Goal: Entertainment & Leisure: Consume media (video, audio)

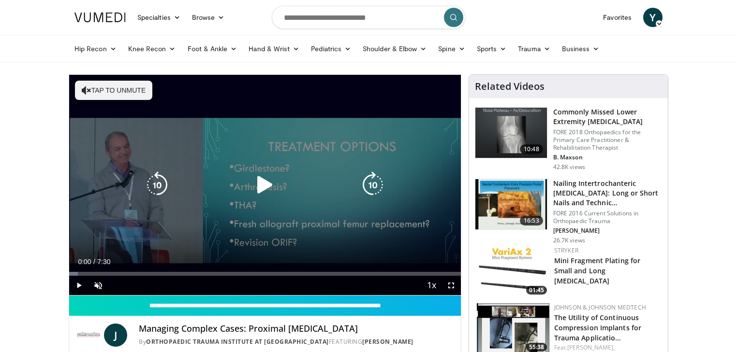
click at [255, 186] on icon "Video Player" at bounding box center [264, 185] width 27 height 27
click at [86, 91] on icon "Video Player" at bounding box center [87, 91] width 10 height 10
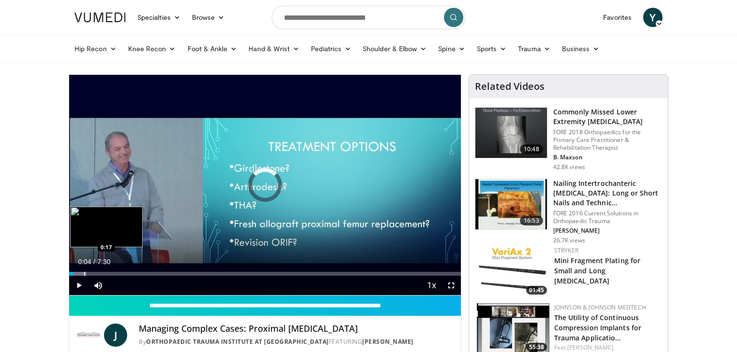
click at [83, 274] on div "Progress Bar" at bounding box center [77, 274] width 17 height 4
click at [93, 272] on div "Progress Bar" at bounding box center [93, 274] width 1 height 4
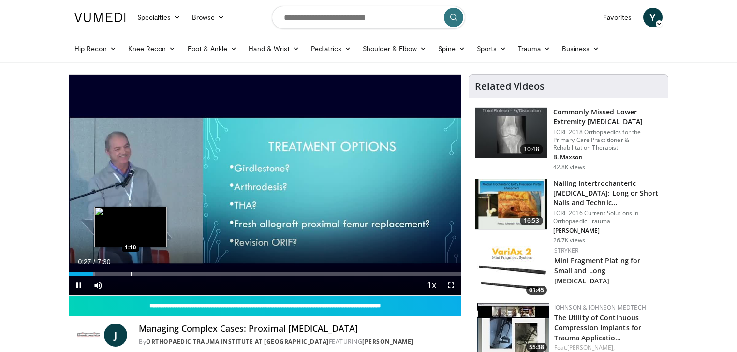
click at [130, 275] on div "Progress Bar" at bounding box center [130, 274] width 1 height 4
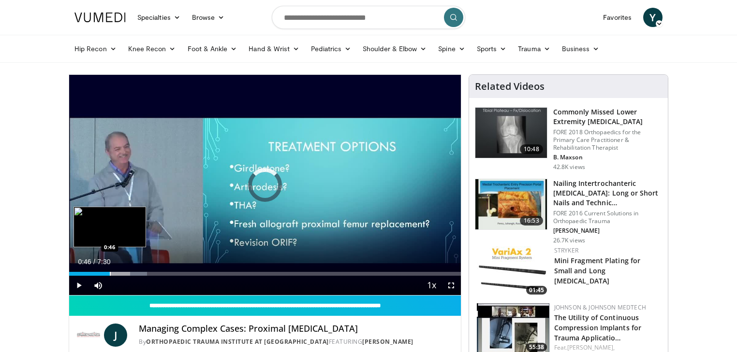
click at [110, 271] on div "Loaded : 19.94% 1:13 0:46" at bounding box center [264, 271] width 391 height 9
click at [101, 275] on div "Progress Bar" at bounding box center [101, 274] width 1 height 4
click at [109, 275] on div "Progress Bar" at bounding box center [109, 274] width 1 height 4
click at [118, 275] on div "Progress Bar" at bounding box center [118, 274] width 1 height 4
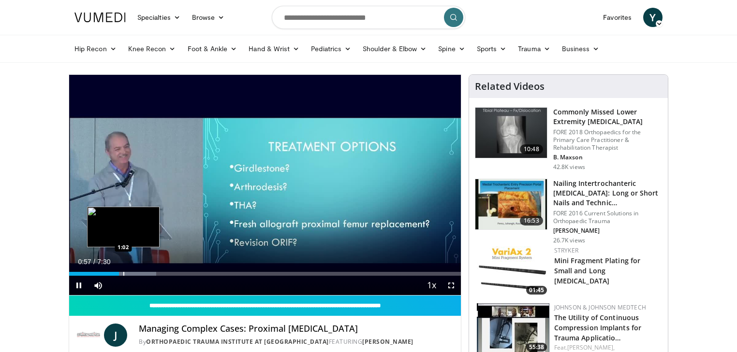
click at [124, 274] on div "Progress Bar" at bounding box center [123, 274] width 1 height 4
click at [136, 275] on div "Progress Bar" at bounding box center [136, 274] width 1 height 4
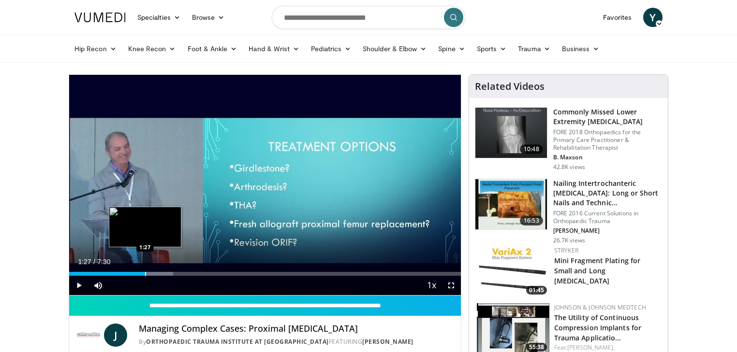
click at [145, 273] on div "Progress Bar" at bounding box center [145, 274] width 1 height 4
click at [153, 272] on div "Progress Bar" at bounding box center [153, 274] width 1 height 4
click at [162, 271] on div "Loaded : 33.31% 1:46 1:46" at bounding box center [264, 271] width 391 height 9
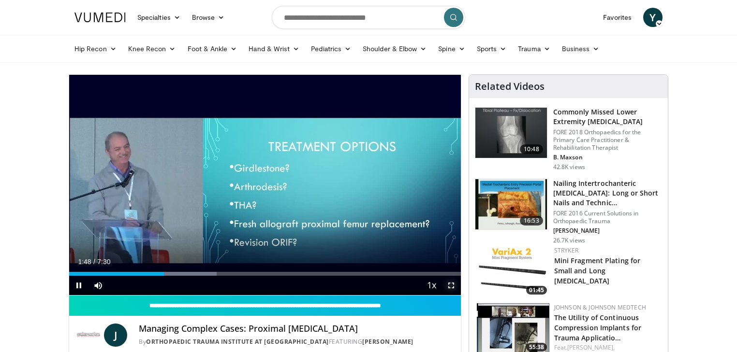
click at [450, 289] on span "Video Player" at bounding box center [450, 285] width 19 height 19
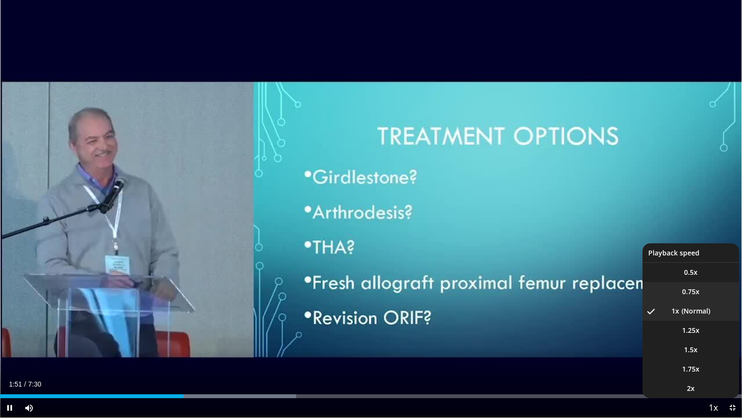
click at [697, 290] on span "0.75x" at bounding box center [690, 292] width 17 height 10
click at [715, 406] on span "Video Player" at bounding box center [714, 407] width 14 height 19
click at [704, 404] on button "Playback Rate" at bounding box center [713, 407] width 19 height 19
click at [705, 406] on button "Playback Rate" at bounding box center [713, 407] width 19 height 19
click at [699, 350] on li "1.5x" at bounding box center [691, 349] width 97 height 19
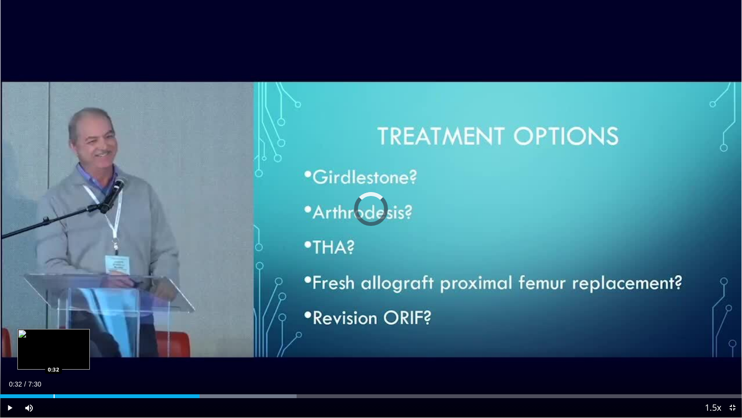
click at [54, 392] on div "Loaded : 39.97% 2:01 0:32" at bounding box center [371, 393] width 742 height 9
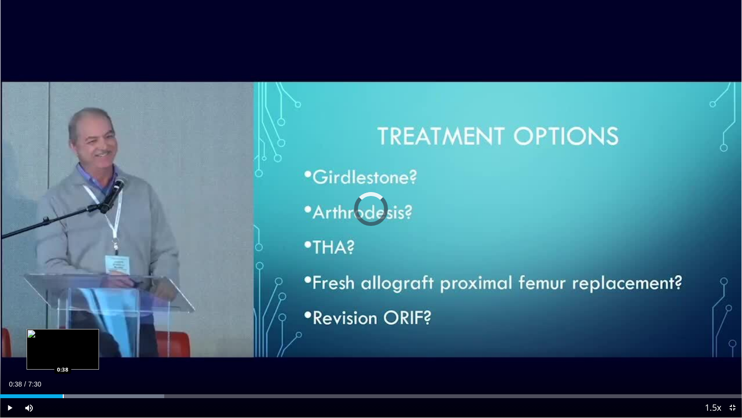
click at [63, 396] on div "Progress Bar" at bounding box center [63, 396] width 1 height 4
click at [75, 395] on div "Progress Bar" at bounding box center [74, 396] width 1 height 4
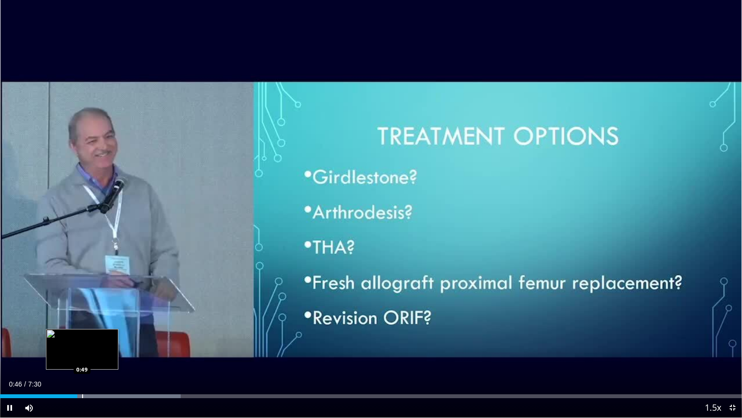
click at [82, 394] on div "Progress Bar" at bounding box center [82, 396] width 1 height 4
click at [91, 394] on video-js "**********" at bounding box center [371, 209] width 742 height 418
click at [100, 396] on div "Progress Bar" at bounding box center [99, 396] width 1 height 4
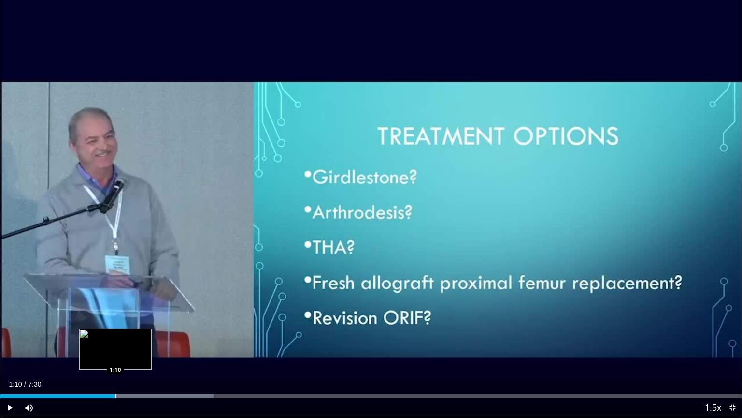
click at [116, 397] on div "Progress Bar" at bounding box center [116, 396] width 1 height 4
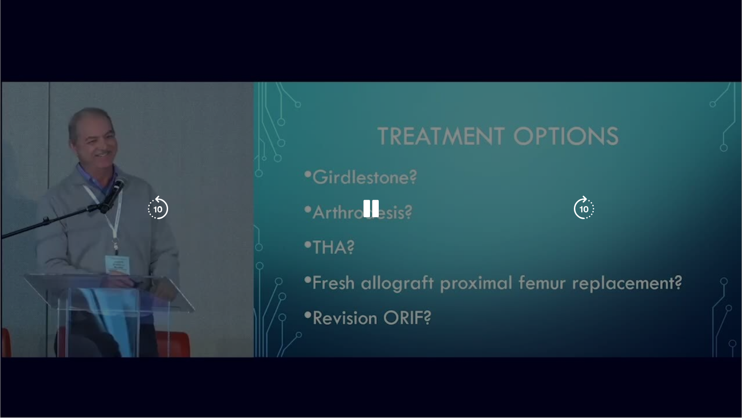
click at [124, 395] on div "10 seconds Tap to unmute" at bounding box center [371, 208] width 742 height 417
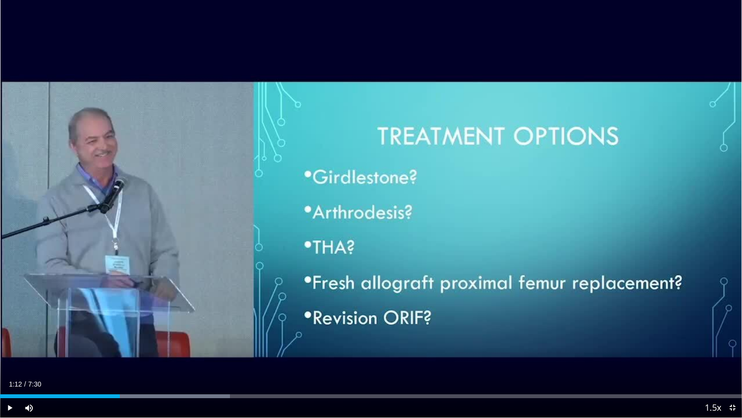
click at [129, 398] on div "Current Time 1:12 / Duration 7:30 Play Skip Backward Skip Forward Mute Loaded :…" at bounding box center [371, 407] width 742 height 19
click at [130, 387] on div "Current Time 1:12 / Duration 7:30" at bounding box center [371, 383] width 742 height 9
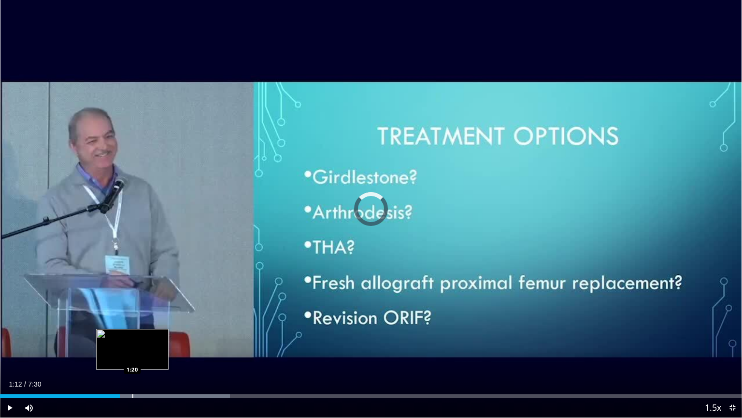
click at [132, 393] on div "Loaded : 31.02% 1:12 1:20" at bounding box center [371, 393] width 742 height 9
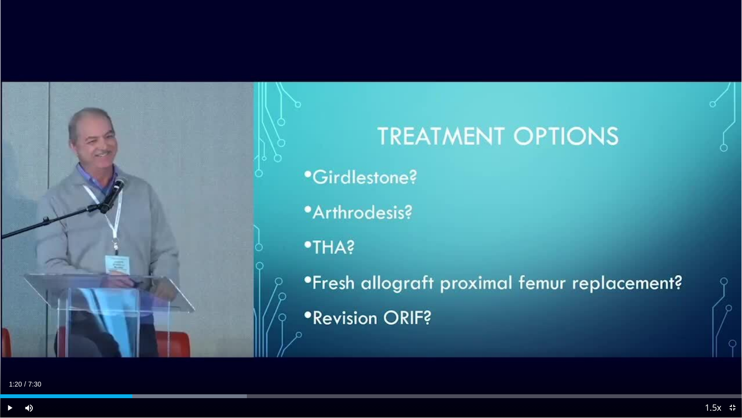
click at [122, 380] on div "Current Time 1:20 / Duration 7:30" at bounding box center [371, 383] width 742 height 9
click at [11, 407] on span "Video Player" at bounding box center [9, 407] width 19 height 19
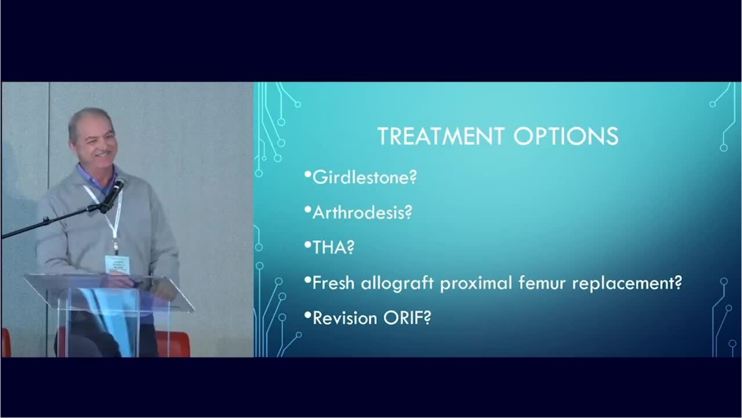
click at [162, 396] on video-js "**********" at bounding box center [371, 209] width 742 height 418
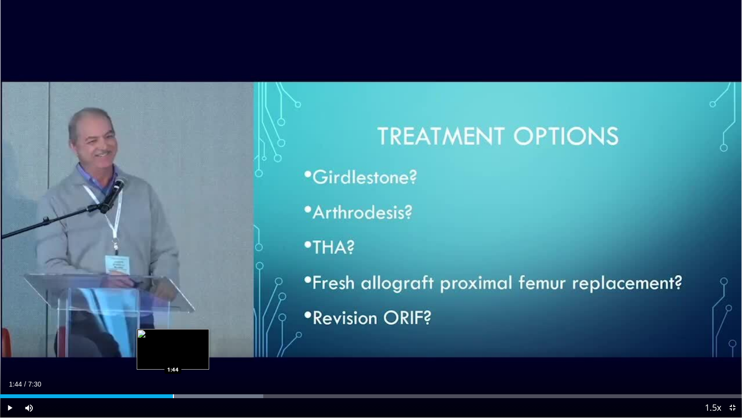
click at [173, 394] on div "Progress Bar" at bounding box center [173, 396] width 1 height 4
click at [178, 395] on div "Loaded : 35.46% 1:45 1:47" at bounding box center [371, 396] width 742 height 4
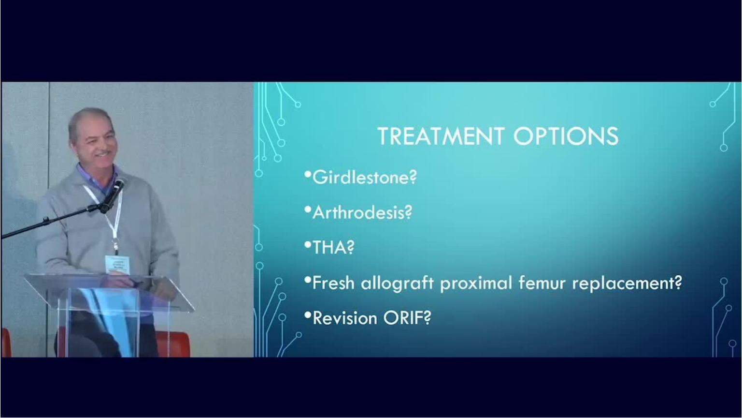
click at [188, 393] on video-js "**********" at bounding box center [371, 209] width 742 height 418
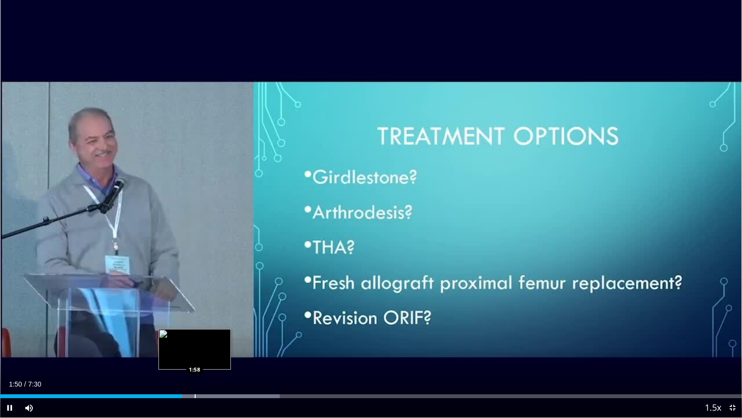
click at [195, 396] on div "Progress Bar" at bounding box center [195, 396] width 1 height 4
click at [207, 395] on div "Progress Bar" at bounding box center [207, 396] width 1 height 4
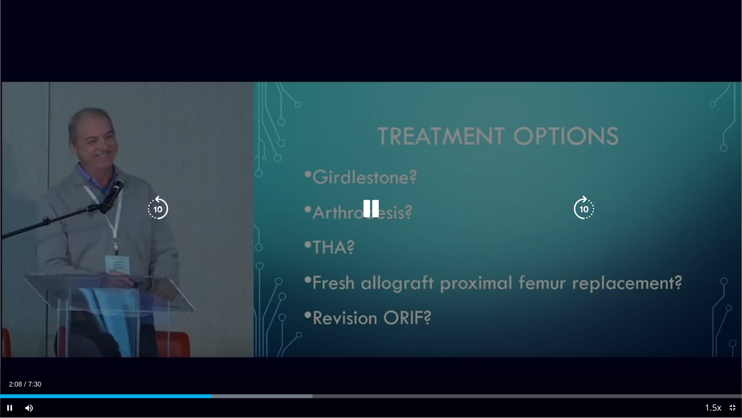
click at [220, 395] on div "Progress Bar" at bounding box center [236, 396] width 154 height 4
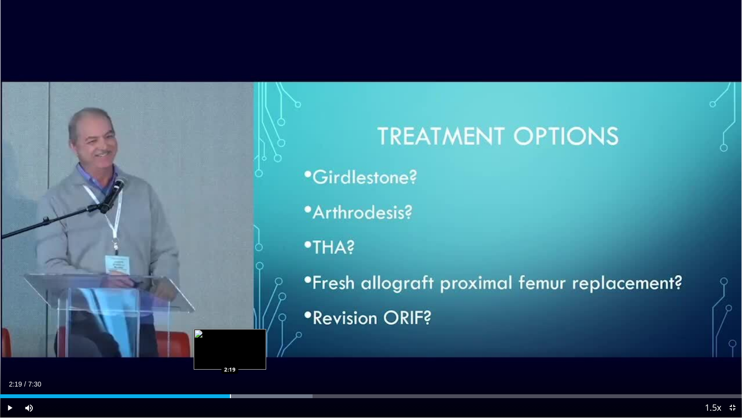
click at [230, 395] on div "Progress Bar" at bounding box center [230, 396] width 1 height 4
click at [239, 394] on div "Loaded : 42.11% 2:20 2:25" at bounding box center [371, 396] width 742 height 4
click at [254, 396] on div "Progress Bar" at bounding box center [254, 396] width 1 height 4
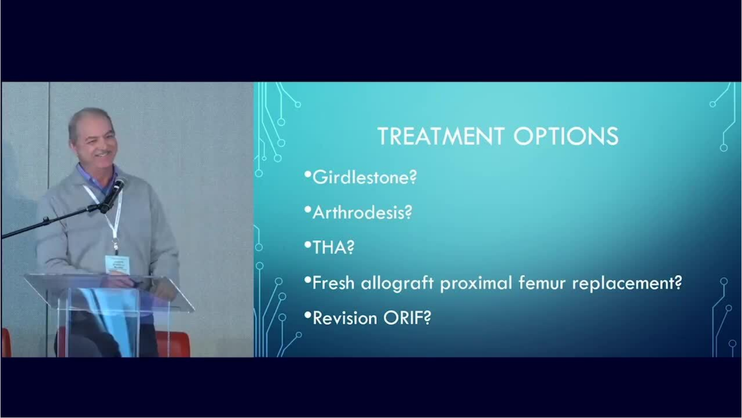
click at [270, 398] on video-js "**********" at bounding box center [371, 209] width 742 height 418
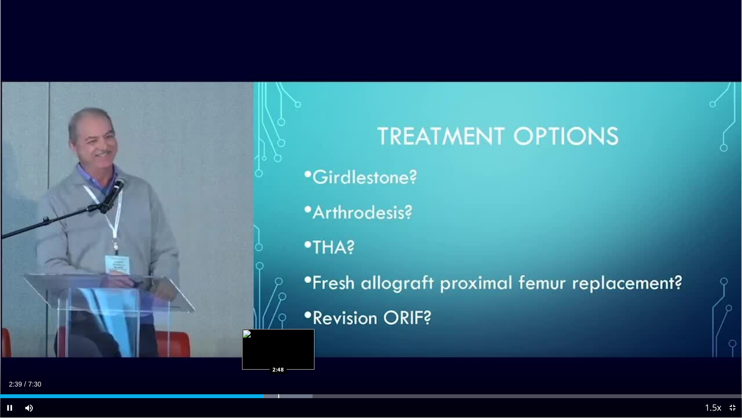
click at [278, 396] on div "Loaded : 42.11% 2:40 2:48" at bounding box center [371, 396] width 742 height 4
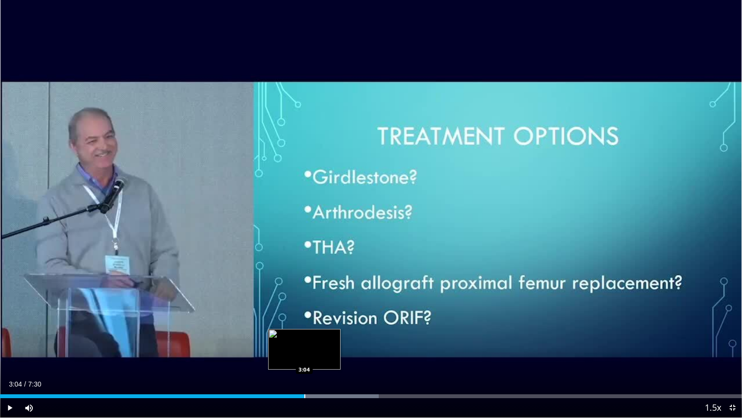
click at [304, 395] on div "Progress Bar" at bounding box center [304, 396] width 1 height 4
click at [318, 396] on div "Progress Bar" at bounding box center [318, 396] width 1 height 4
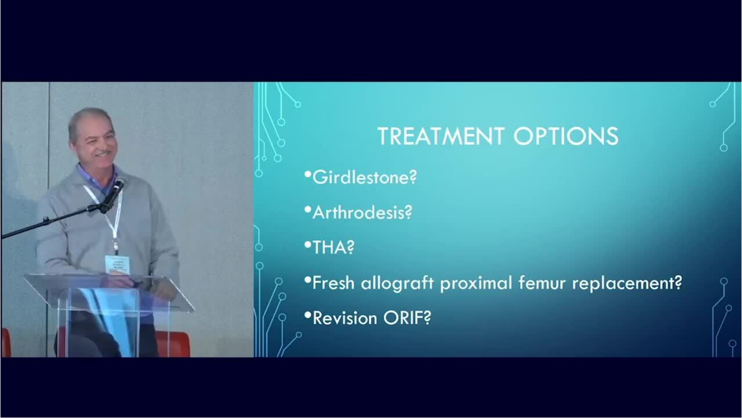
click at [346, 395] on div "10 seconds Tap to unmute" at bounding box center [371, 208] width 742 height 417
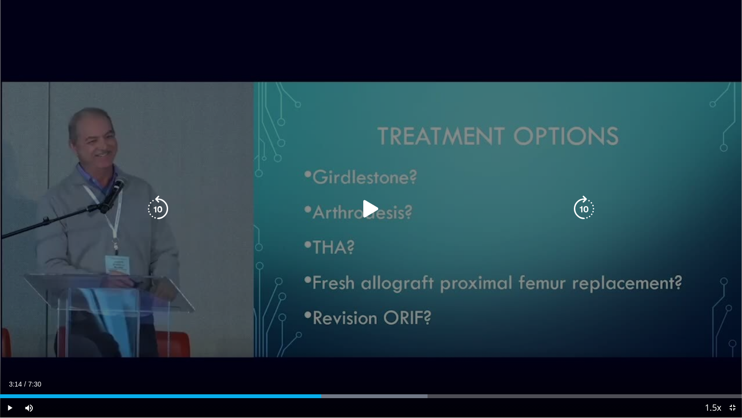
click at [352, 371] on div "10 seconds Tap to unmute" at bounding box center [371, 208] width 742 height 417
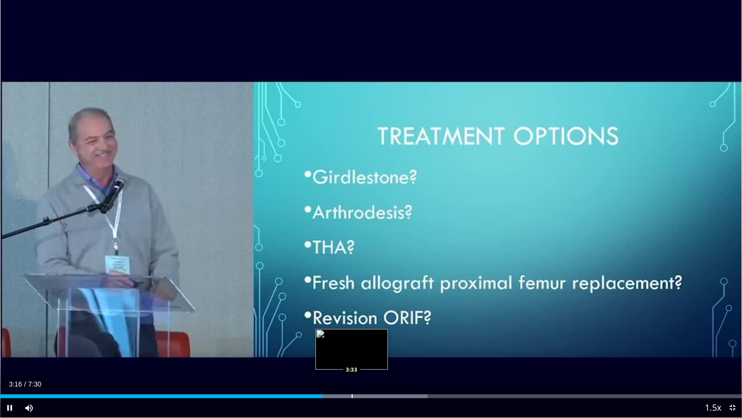
click at [352, 392] on div "Loaded : 57.63% 3:16 3:33" at bounding box center [371, 393] width 742 height 9
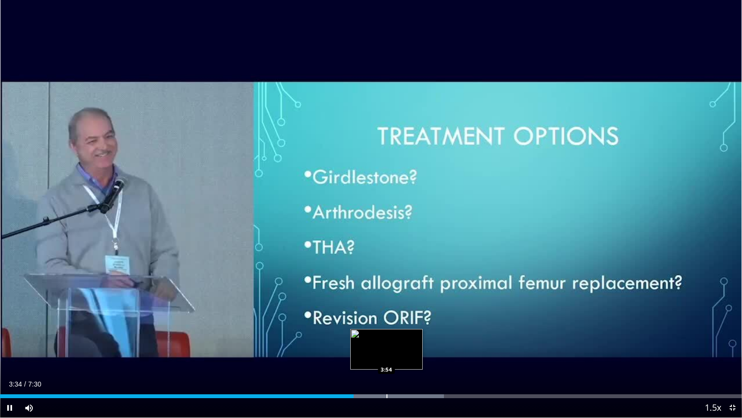
click at [387, 393] on div "Loaded : 59.84% 3:34 3:54" at bounding box center [371, 393] width 742 height 9
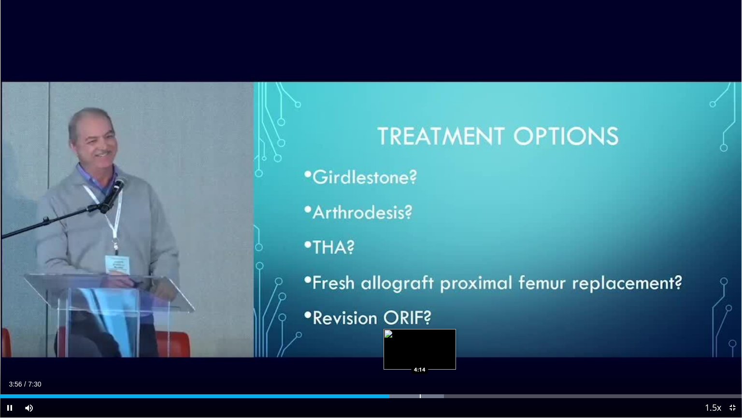
click at [420, 394] on div "Progress Bar" at bounding box center [420, 396] width 1 height 4
click at [438, 393] on div "Loaded : 59.84% 4:15 4:25" at bounding box center [371, 393] width 742 height 9
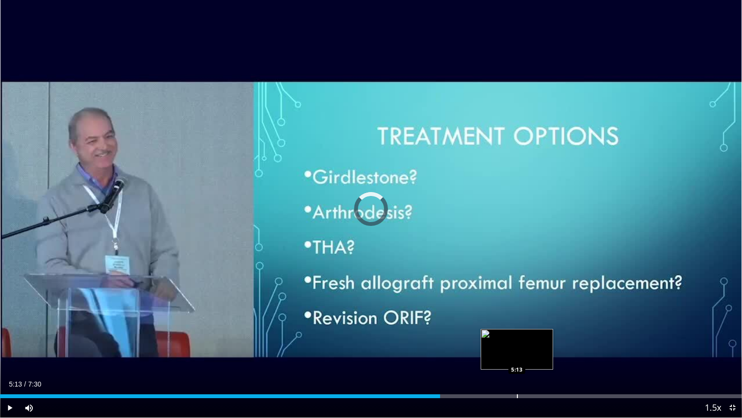
click at [517, 394] on div "Progress Bar" at bounding box center [517, 396] width 1 height 4
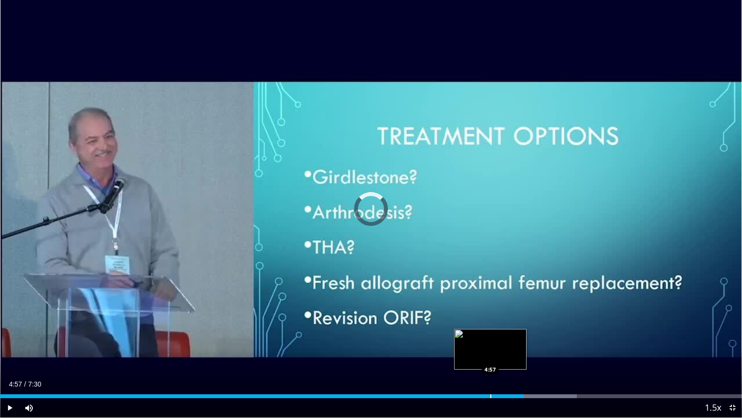
click at [491, 395] on div "Progress Bar" at bounding box center [491, 396] width 1 height 4
click at [487, 397] on div "Progress Bar" at bounding box center [487, 396] width 1 height 4
click at [494, 394] on div "Progress Bar" at bounding box center [494, 396] width 1 height 4
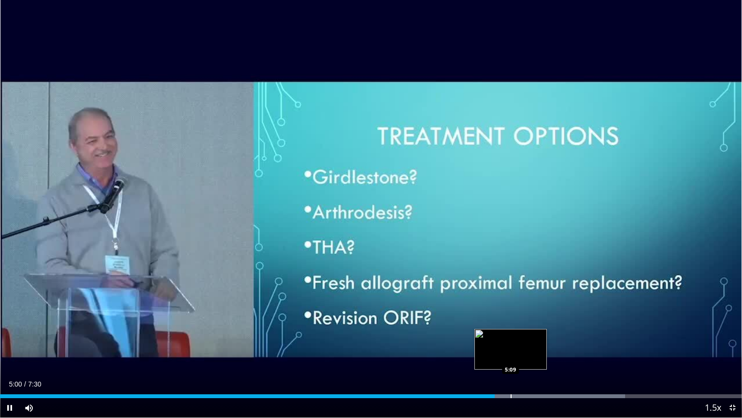
click at [511, 393] on div "Loaded : 84.23% 5:00 5:09" at bounding box center [371, 393] width 742 height 9
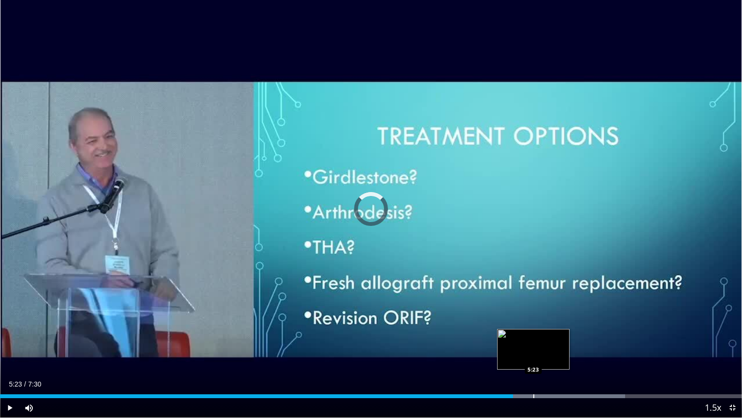
click at [534, 395] on div "Progress Bar" at bounding box center [534, 396] width 1 height 4
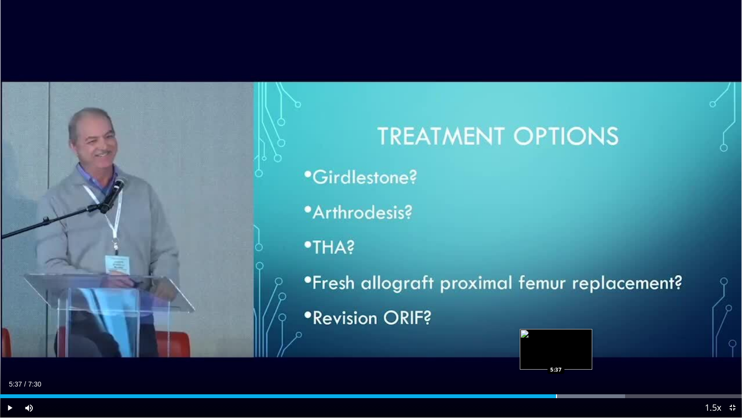
click at [556, 395] on div "Progress Bar" at bounding box center [556, 396] width 1 height 4
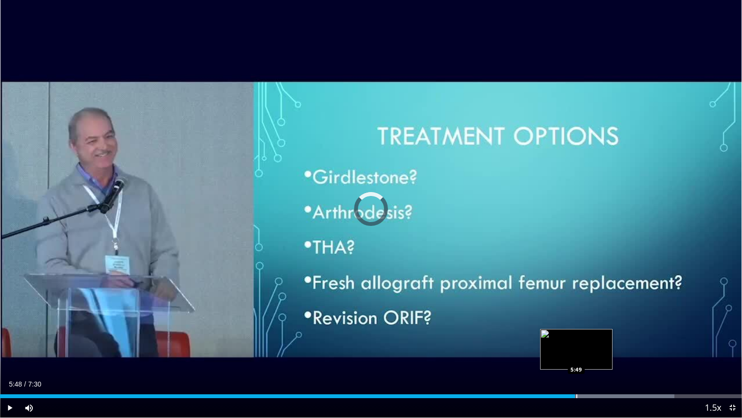
drag, startPoint x: 575, startPoint y: 394, endPoint x: 590, endPoint y: 396, distance: 14.6
click at [580, 395] on div "Loaded : 90.88% 5:49 5:49" at bounding box center [371, 396] width 742 height 4
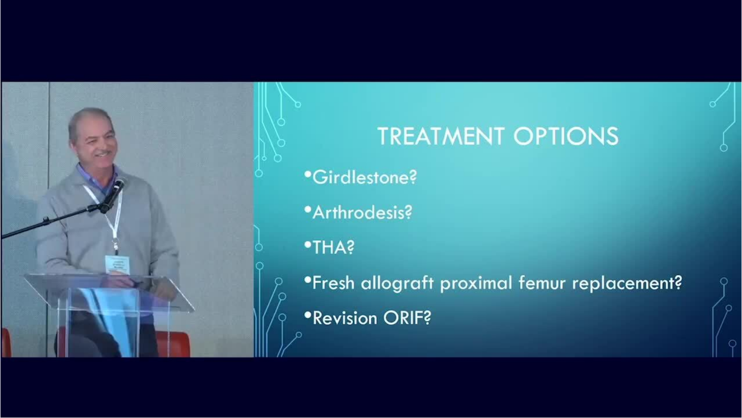
click at [590, 396] on div "10 seconds Tap to unmute" at bounding box center [371, 208] width 742 height 417
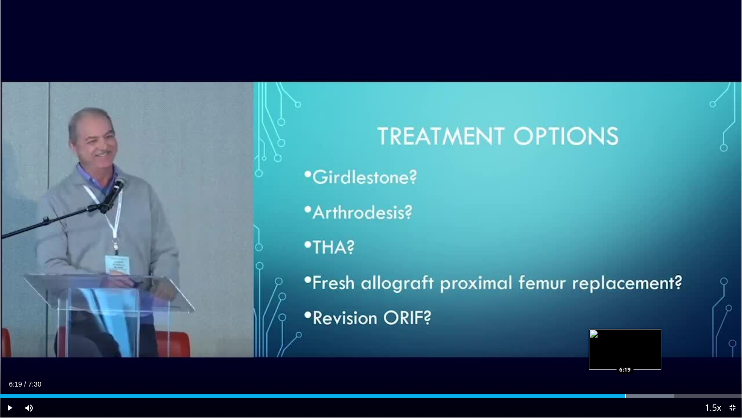
click at [625, 392] on div "Loaded : 90.88% 5:53 6:19" at bounding box center [371, 393] width 742 height 9
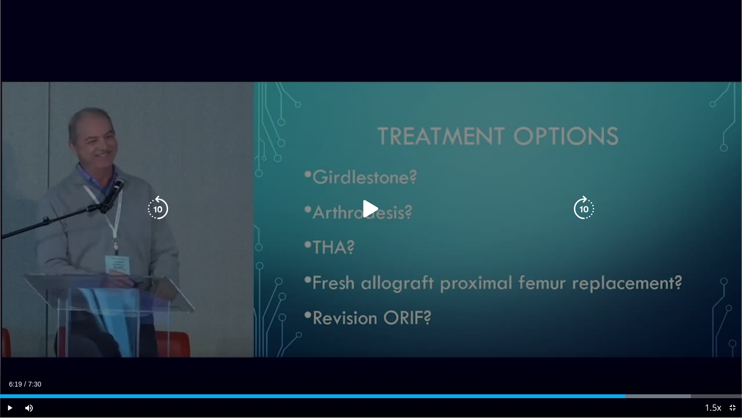
click at [640, 365] on div "10 seconds Tap to unmute" at bounding box center [371, 208] width 742 height 417
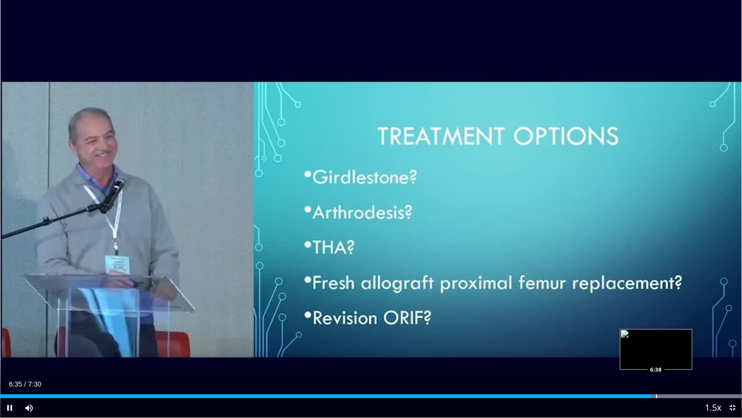
click at [656, 396] on div "Progress Bar" at bounding box center [656, 396] width 1 height 4
click at [677, 394] on div "Progress Bar" at bounding box center [677, 396] width 1 height 4
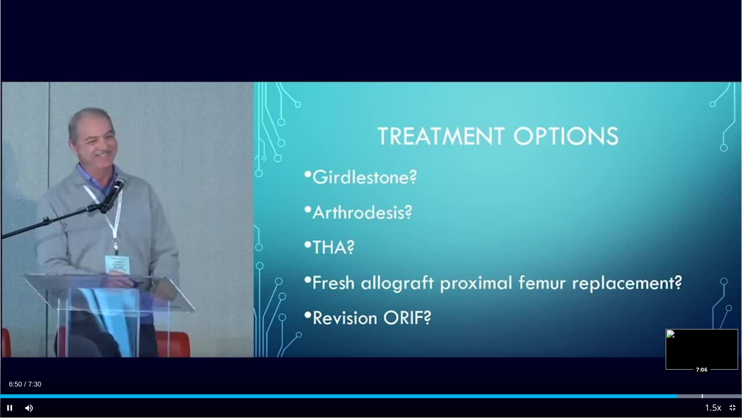
click at [702, 395] on div "Progress Bar" at bounding box center [702, 396] width 1 height 4
click at [735, 393] on div "Loaded : 100.00% 7:26 7:26" at bounding box center [371, 393] width 742 height 9
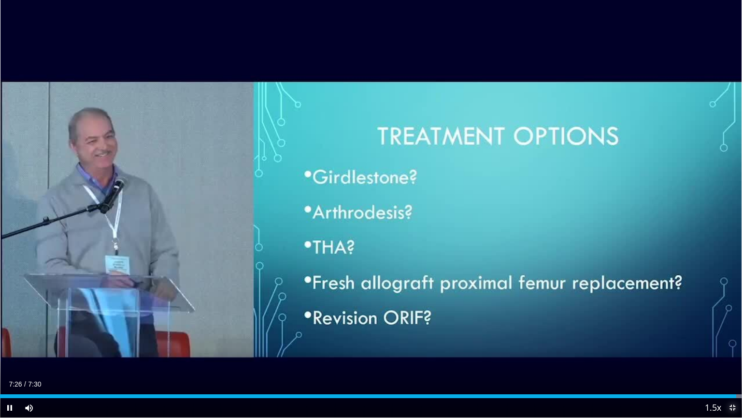
click at [735, 406] on span "Video Player" at bounding box center [732, 407] width 19 height 19
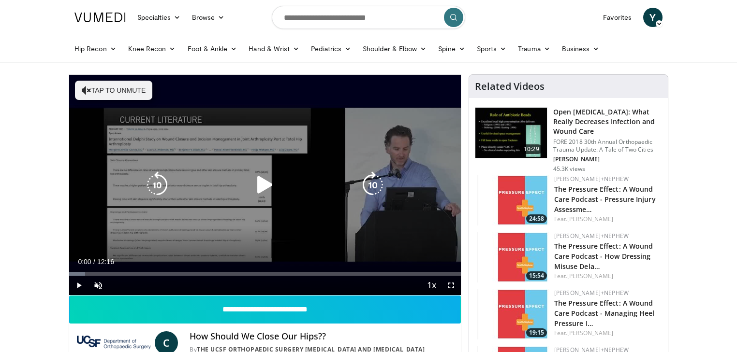
click at [217, 184] on div "Video Player" at bounding box center [264, 184] width 235 height 19
click at [259, 184] on icon "Video Player" at bounding box center [264, 185] width 27 height 27
click at [229, 180] on div "Video Player" at bounding box center [264, 184] width 235 height 19
click at [126, 89] on button "Tap to unmute" at bounding box center [113, 90] width 77 height 19
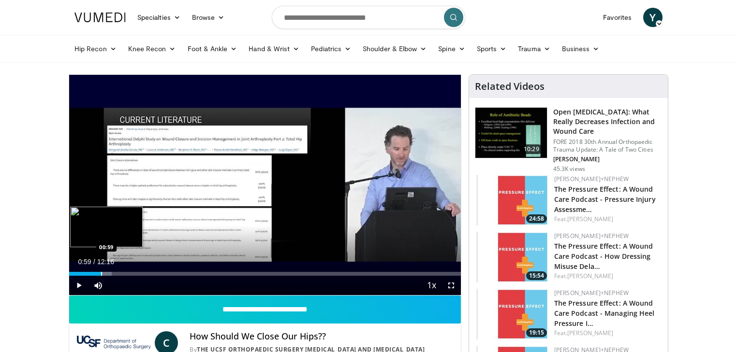
drag, startPoint x: 79, startPoint y: 273, endPoint x: 101, endPoint y: 270, distance: 21.9
click at [101, 270] on div "Loaded : 10.84% 00:59 00:59" at bounding box center [264, 271] width 391 height 9
click at [118, 274] on div "Progress Bar" at bounding box center [117, 274] width 1 height 4
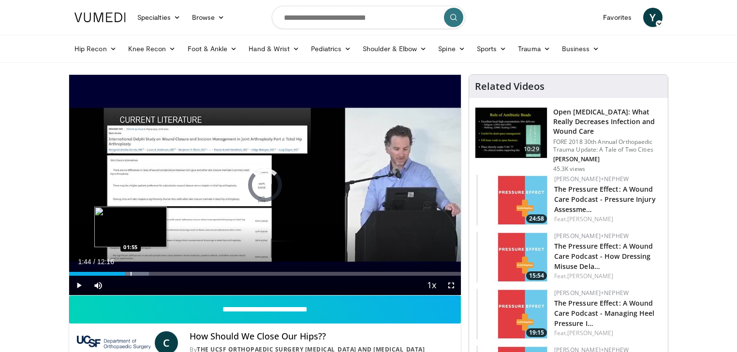
drag, startPoint x: 124, startPoint y: 273, endPoint x: 132, endPoint y: 275, distance: 8.6
click at [131, 275] on div "Loaded : 20.34% 01:54 01:55" at bounding box center [264, 274] width 391 height 4
drag, startPoint x: 137, startPoint y: 274, endPoint x: 146, endPoint y: 272, distance: 9.4
click at [140, 273] on div "Progress Bar" at bounding box center [139, 274] width 1 height 4
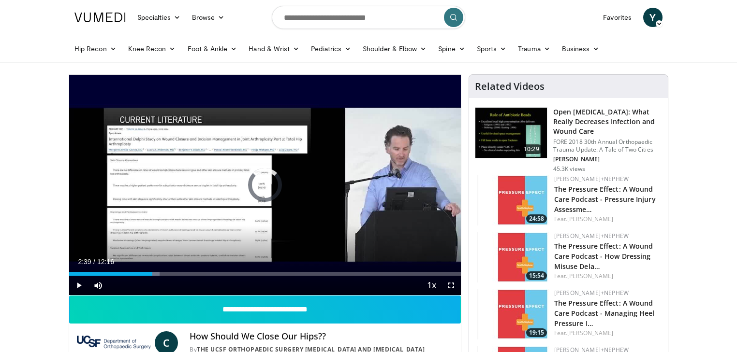
drag, startPoint x: 151, startPoint y: 271, endPoint x: 159, endPoint y: 270, distance: 7.8
click at [154, 271] on div "Loaded : 23.12% 02:39 02:39" at bounding box center [264, 271] width 391 height 9
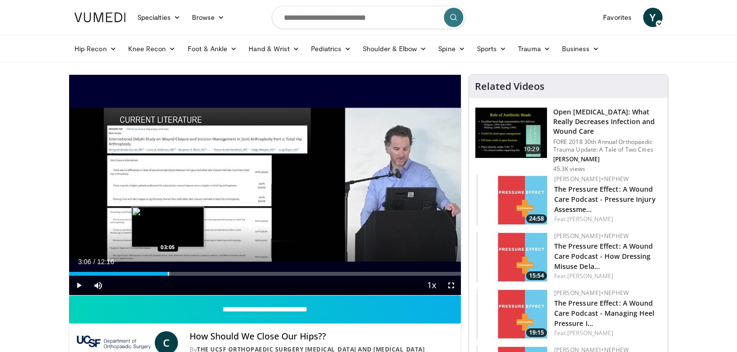
drag, startPoint x: 160, startPoint y: 271, endPoint x: 174, endPoint y: 274, distance: 14.2
click at [172, 275] on div "Loaded : 25.84% 03:04 03:05" at bounding box center [264, 271] width 391 height 9
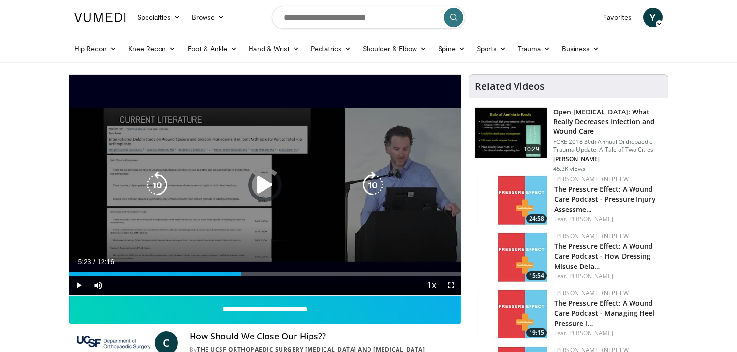
drag, startPoint x: 241, startPoint y: 274, endPoint x: 336, endPoint y: 251, distance: 98.2
click at [0, 0] on div "Progress Bar" at bounding box center [0, 0] width 0 height 0
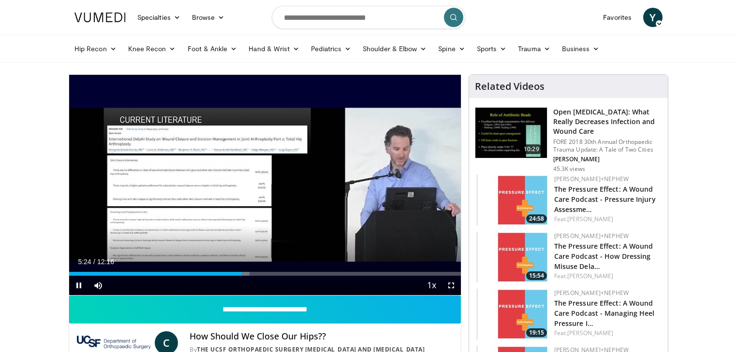
click at [175, 276] on div "Current Time 5:24 / Duration 12:16 Pause Skip Backward Skip Forward Mute 100% L…" at bounding box center [264, 285] width 391 height 19
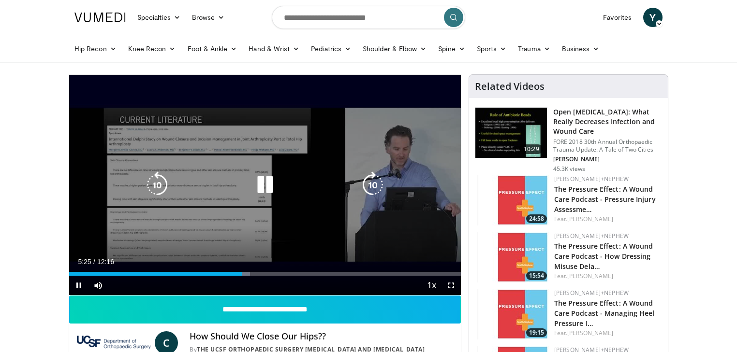
click at [180, 272] on div "Loaded : 46.24% 05:25 03:32" at bounding box center [264, 274] width 391 height 4
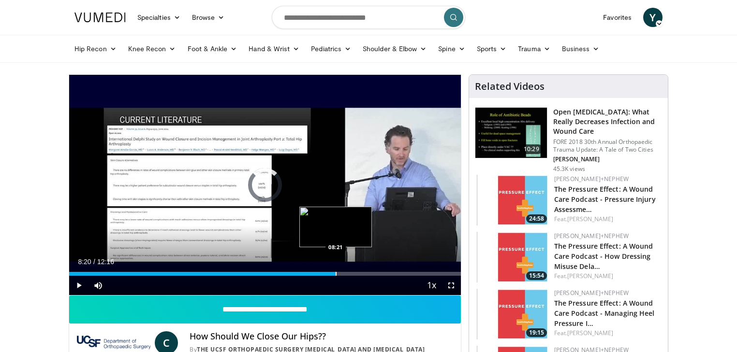
click at [335, 274] on div "Progress Bar" at bounding box center [335, 274] width 1 height 4
